Goal: Check status: Check status

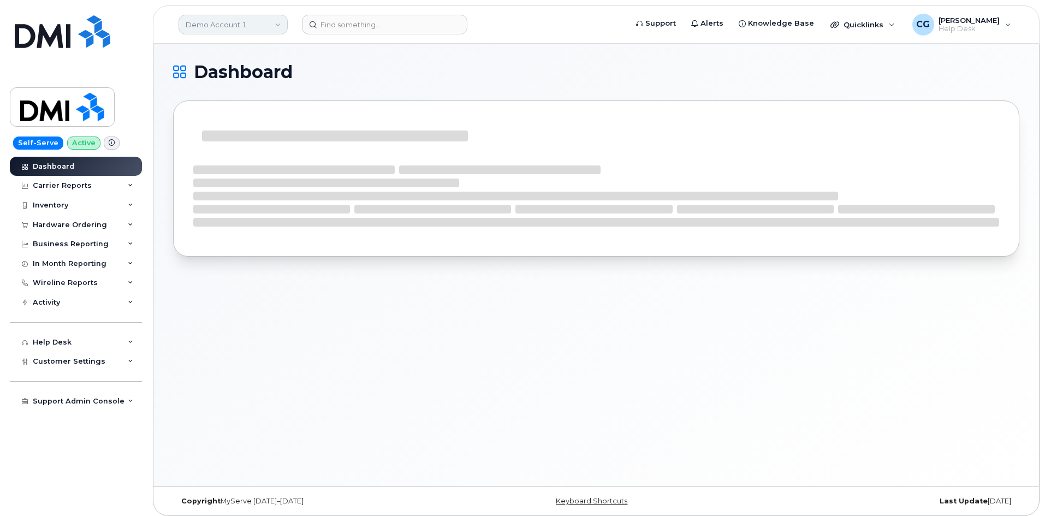
click at [196, 22] on link "Demo Account 1" at bounding box center [232, 25] width 109 height 20
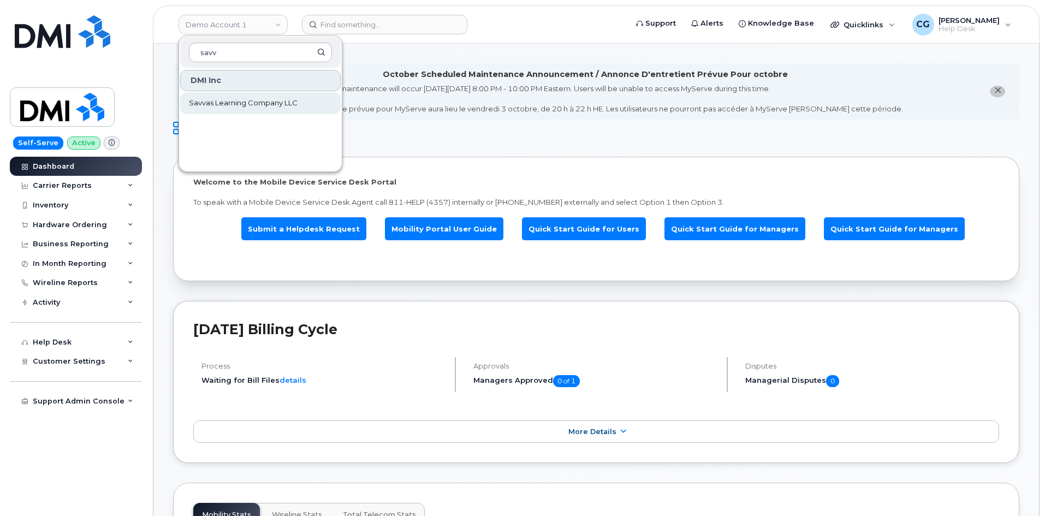
type input "savv"
click at [238, 100] on span "Savvas Learning Company LLC" at bounding box center [243, 103] width 109 height 11
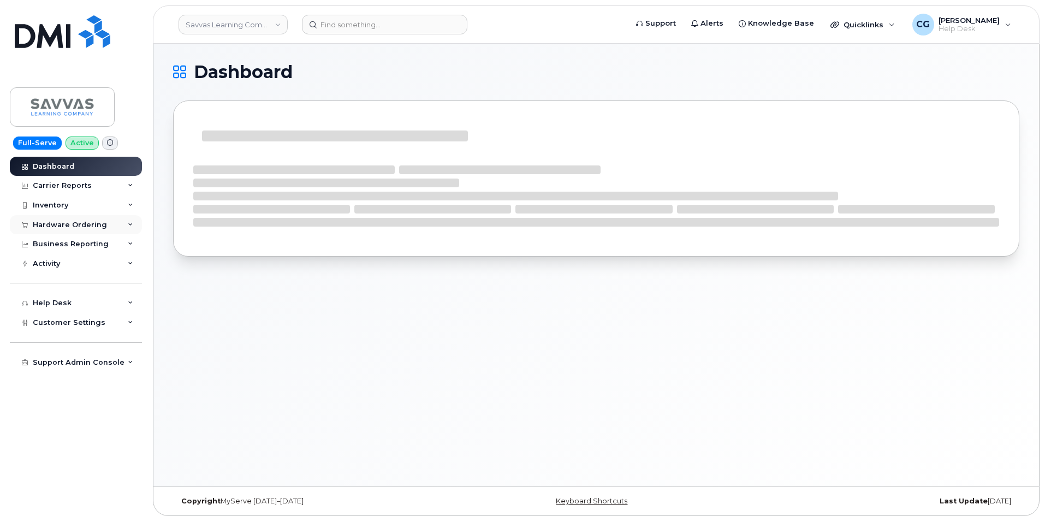
click at [66, 225] on div "Hardware Ordering" at bounding box center [70, 224] width 74 height 9
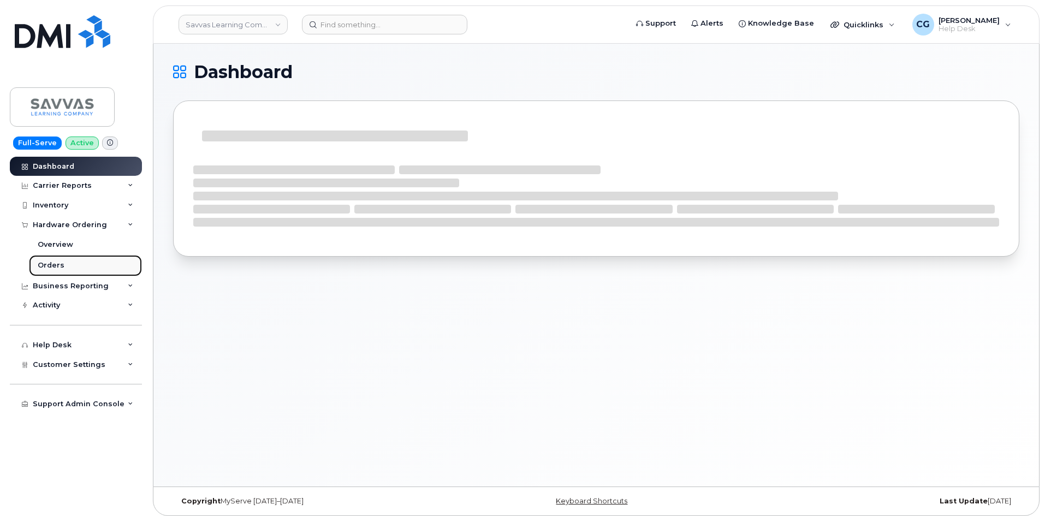
click at [54, 265] on div "Orders" at bounding box center [51, 265] width 27 height 10
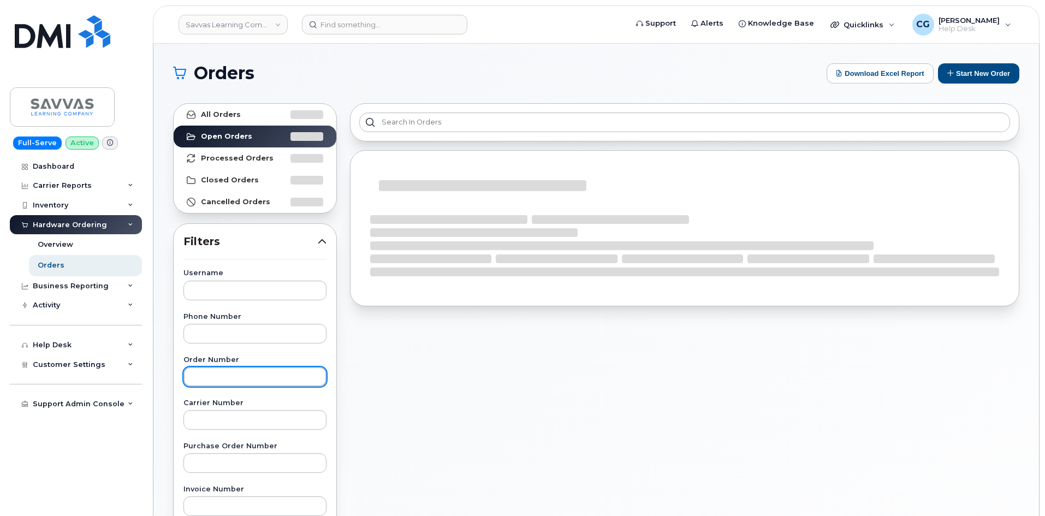
click at [229, 373] on input "text" at bounding box center [254, 377] width 143 height 20
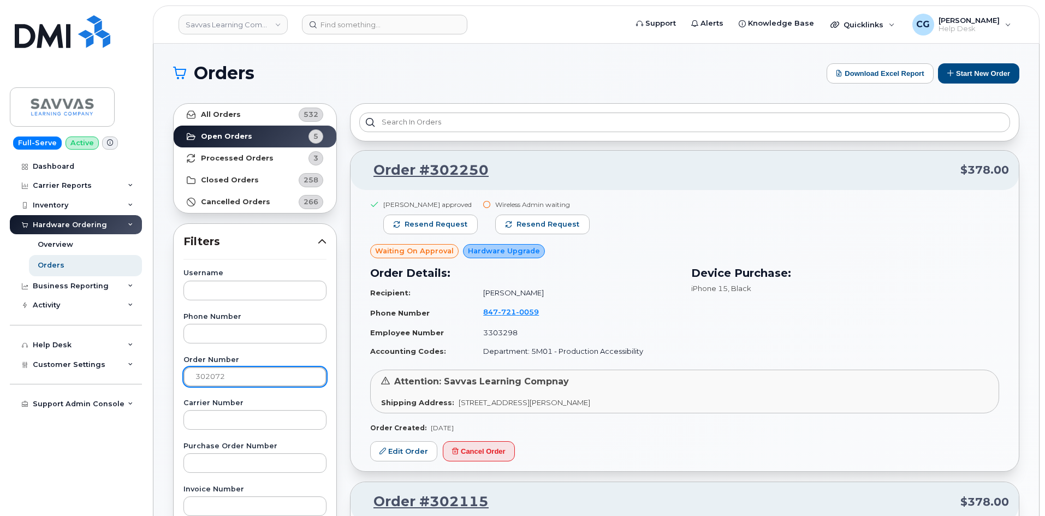
type input "302072"
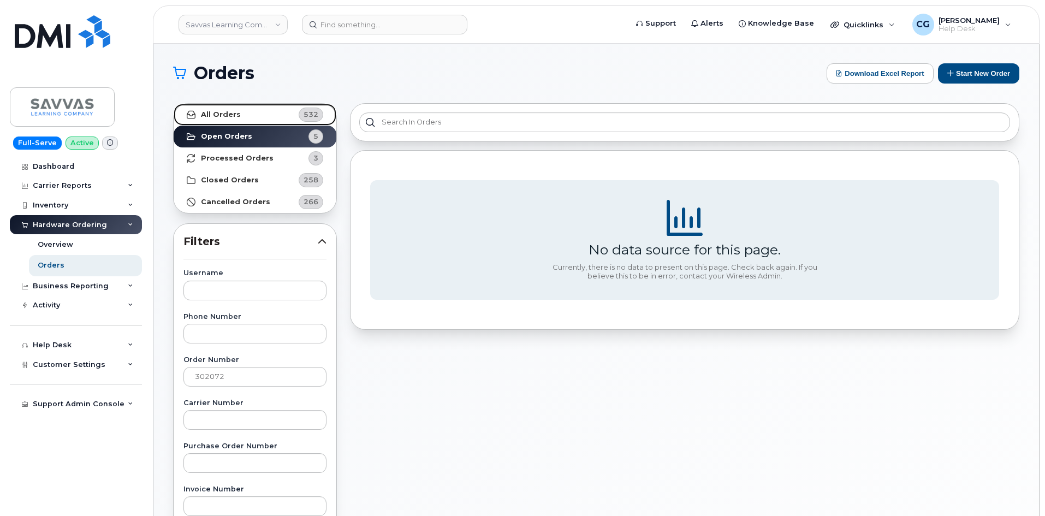
click at [212, 114] on strong "All Orders" at bounding box center [221, 114] width 40 height 9
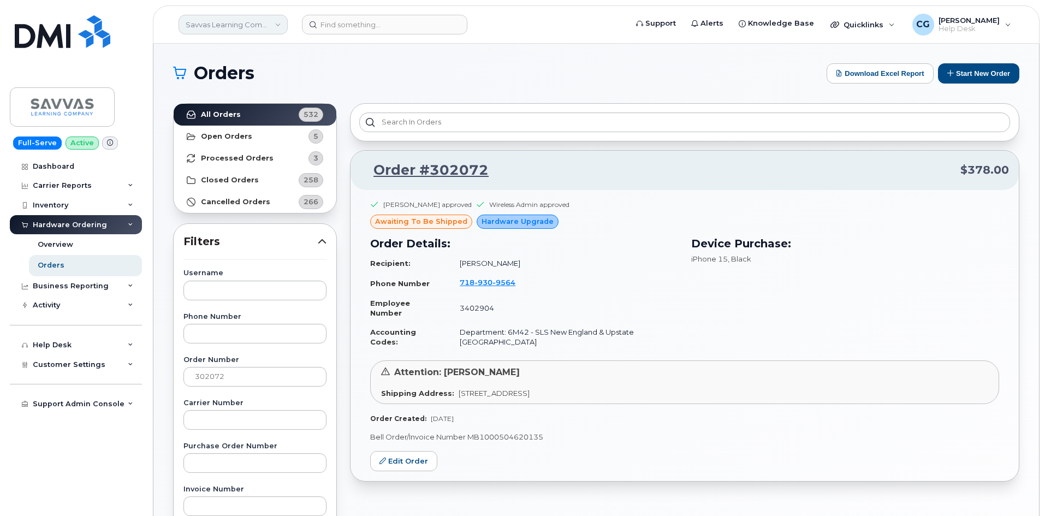
click at [250, 24] on link "Savvas Learning Company LLC" at bounding box center [232, 25] width 109 height 20
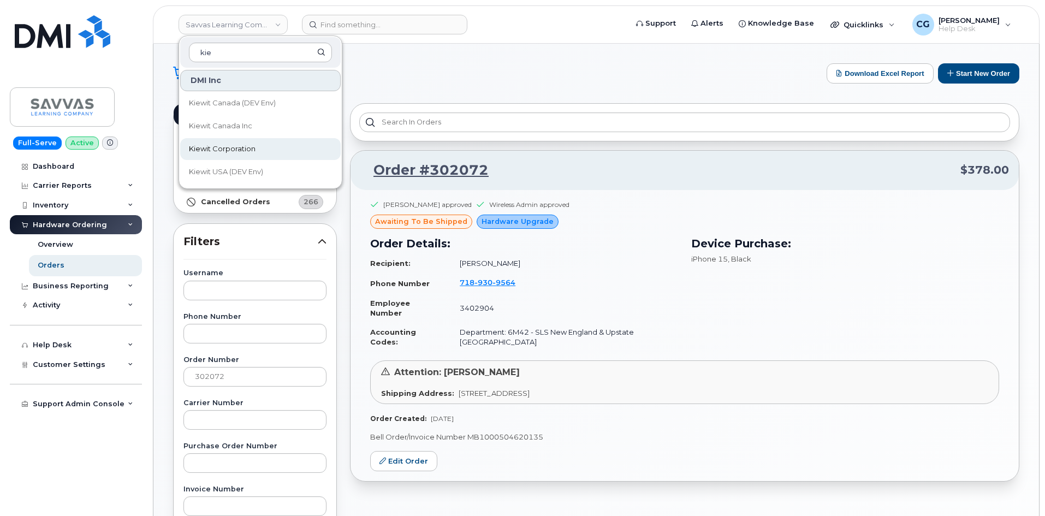
type input "kie"
click at [211, 148] on span "Kiewit Corporation" at bounding box center [222, 149] width 67 height 11
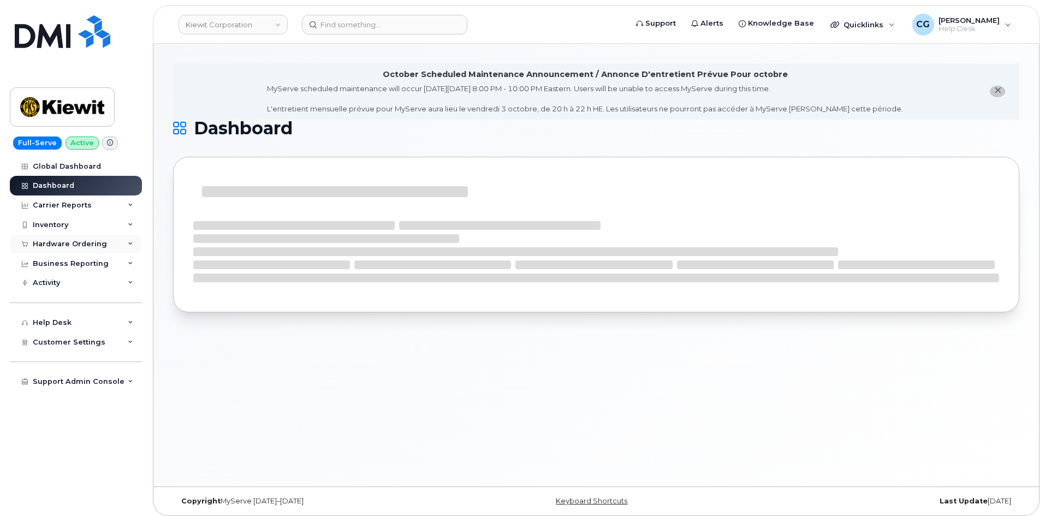
click at [62, 244] on div "Hardware Ordering" at bounding box center [70, 244] width 74 height 9
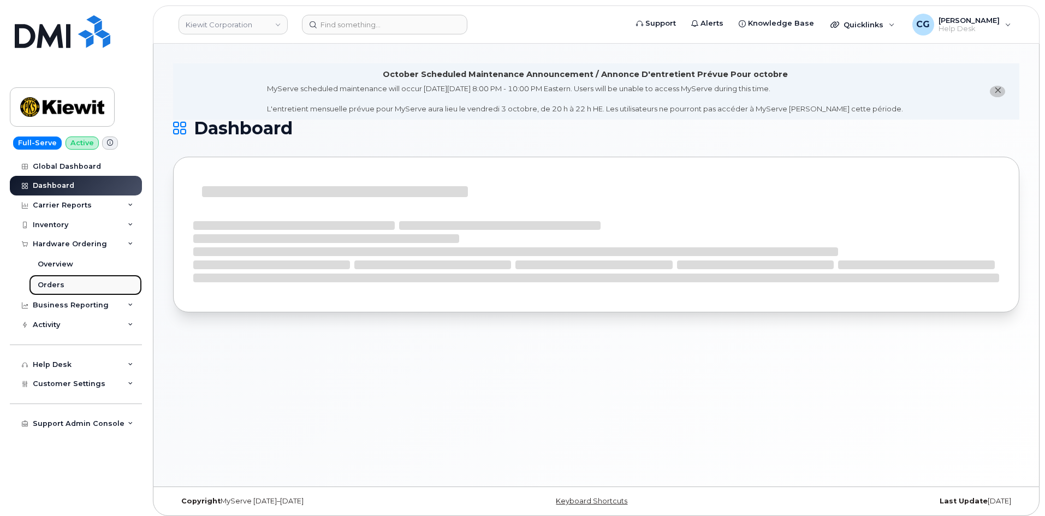
click at [59, 287] on div "Orders" at bounding box center [51, 285] width 27 height 10
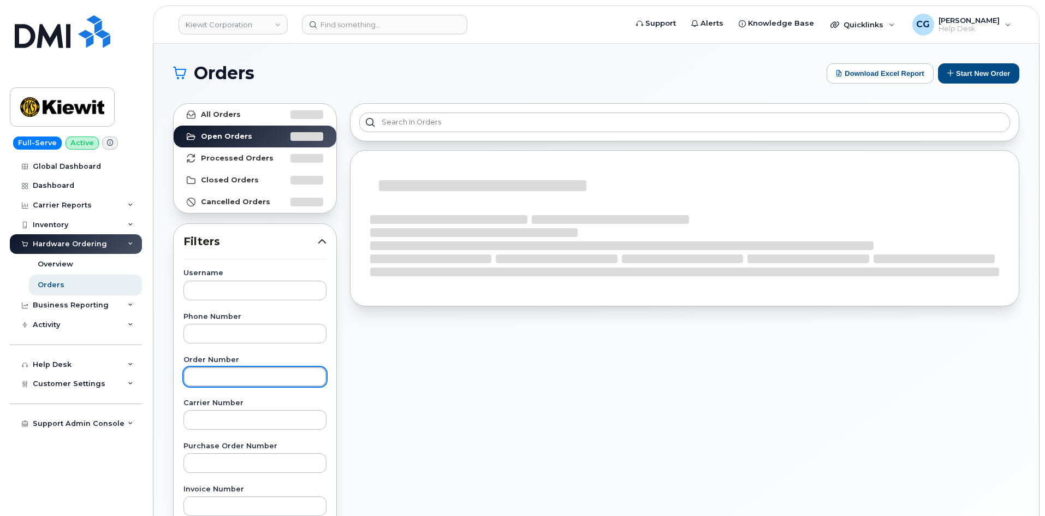
click at [217, 378] on input "text" at bounding box center [254, 377] width 143 height 20
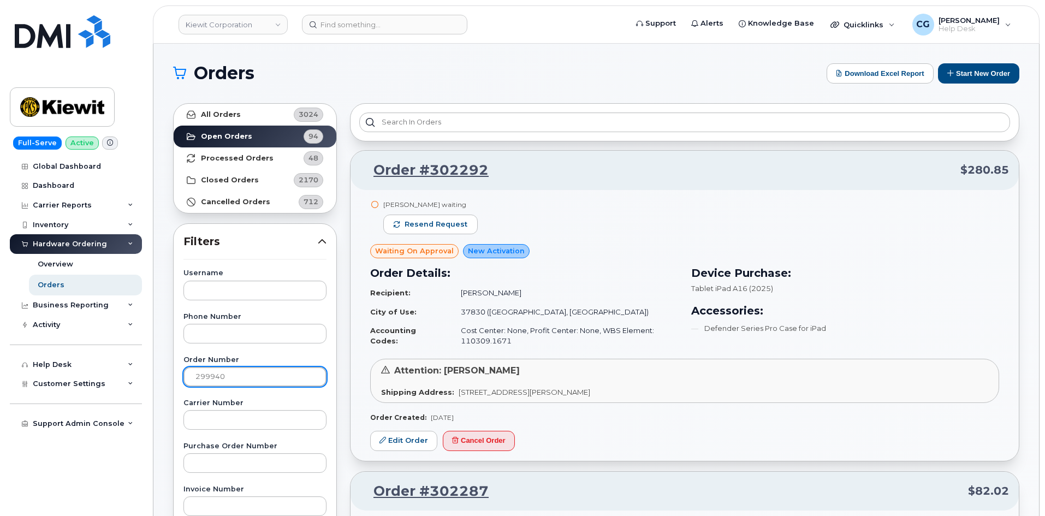
type input "299940"
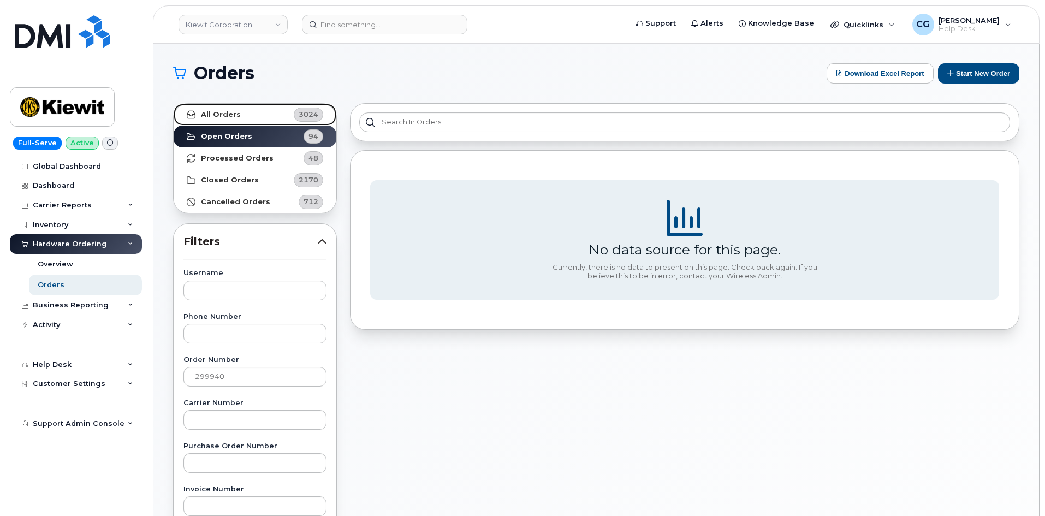
click at [223, 111] on strong "All Orders" at bounding box center [221, 114] width 40 height 9
